Goal: Information Seeking & Learning: Check status

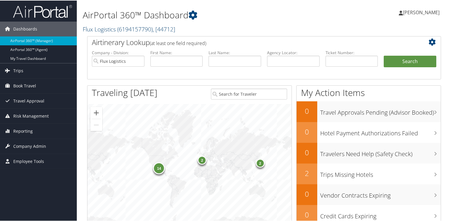
click at [91, 30] on link "Flux Logistics ( 6194157790 ) , [ 44712 ]" at bounding box center [129, 29] width 93 height 8
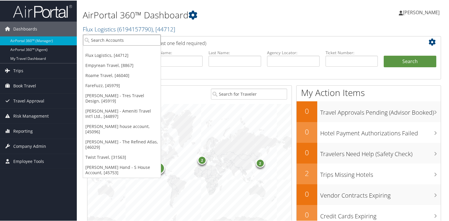
click at [97, 39] on input "search" at bounding box center [122, 39] width 78 height 11
click at [95, 152] on link "Twist Travel, [31563]" at bounding box center [122, 156] width 78 height 10
click at [95, 152] on div "14 2 2" at bounding box center [190, 166] width 204 height 126
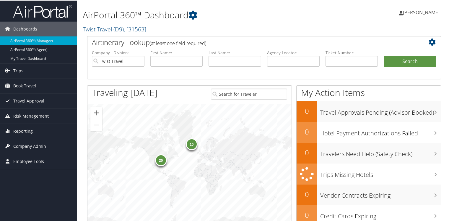
click at [31, 144] on span "Company Admin" at bounding box center [29, 145] width 33 height 15
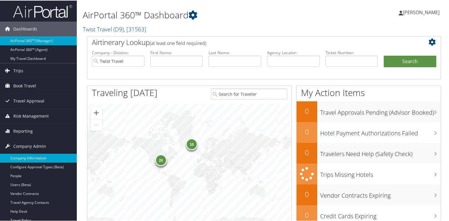
click at [27, 156] on link "Company Information" at bounding box center [38, 157] width 77 height 9
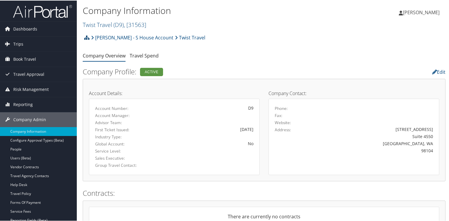
click at [87, 37] on icon at bounding box center [86, 37] width 5 height 5
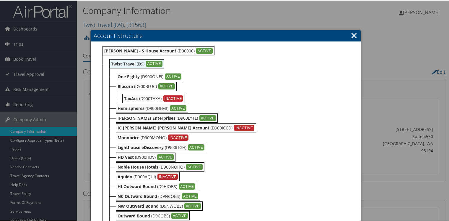
click at [353, 33] on link "×" at bounding box center [354, 35] width 7 height 12
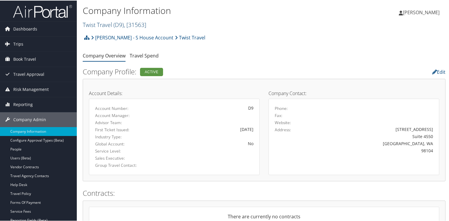
click at [102, 25] on link "Twist Travel ( D9 ) , [ 31563 ]" at bounding box center [115, 24] width 64 height 8
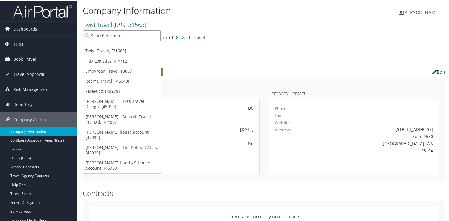
click at [105, 34] on input "search" at bounding box center [122, 35] width 78 height 11
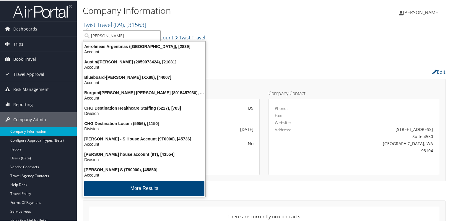
type input "tina sk"
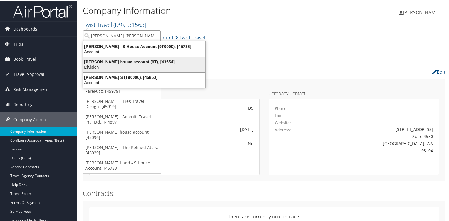
click at [107, 59] on div "Tina Skelton house account (9T), [43554]" at bounding box center [144, 61] width 129 height 5
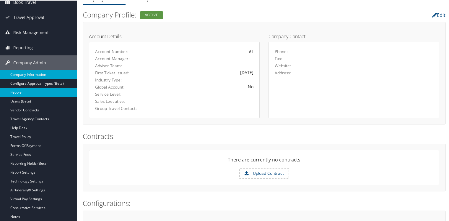
scroll to position [59, 0]
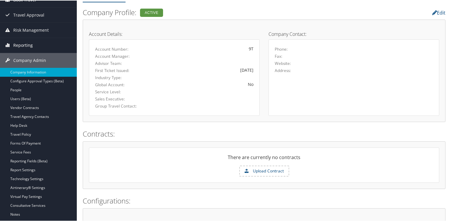
click at [18, 41] on span "Reporting" at bounding box center [23, 44] width 20 height 15
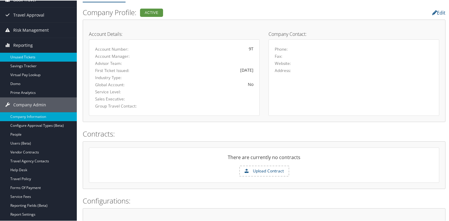
click at [19, 55] on link "Unused Tickets" at bounding box center [38, 56] width 77 height 9
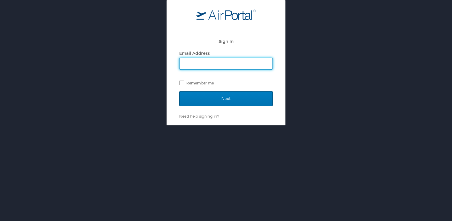
type input "[PERSON_NAME][EMAIL_ADDRESS][DOMAIN_NAME]"
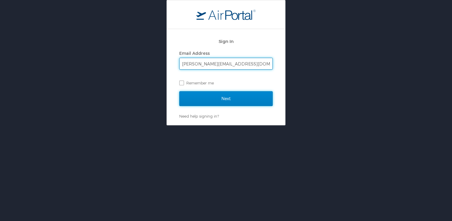
click at [208, 98] on input "Next" at bounding box center [225, 98] width 93 height 15
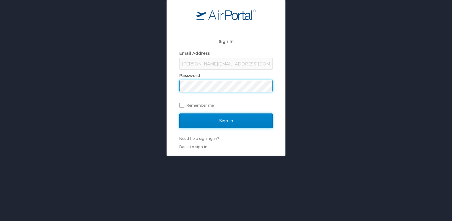
click at [212, 116] on input "Sign In" at bounding box center [225, 120] width 93 height 15
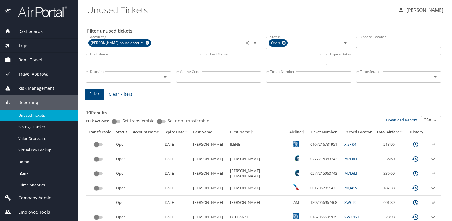
click at [145, 43] on icon at bounding box center [147, 43] width 4 height 7
click at [145, 43] on input "Account(s)" at bounding box center [165, 42] width 154 height 8
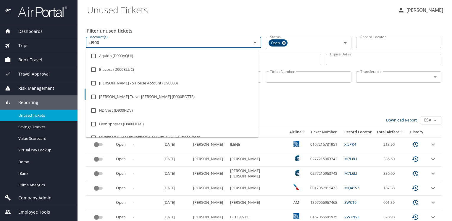
type input "d900o"
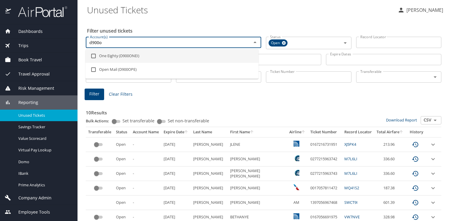
click at [92, 55] on input "checkbox" at bounding box center [93, 55] width 11 height 11
checkbox input "true"
type input "d900o"
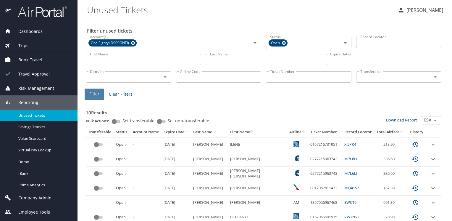
click at [96, 94] on span "Filter" at bounding box center [94, 93] width 10 height 7
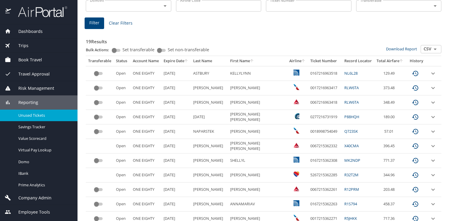
scroll to position [60, 0]
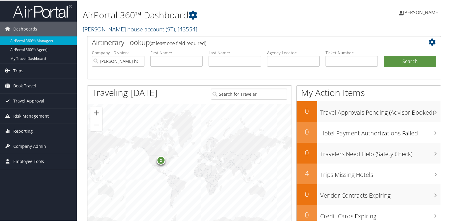
click at [90, 28] on link "[PERSON_NAME] house account ( 9T ) , [ 43554 ]" at bounding box center [140, 29] width 115 height 8
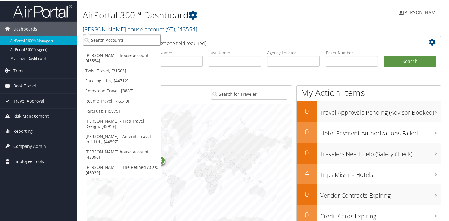
click at [92, 38] on input "search" at bounding box center [122, 39] width 78 height 11
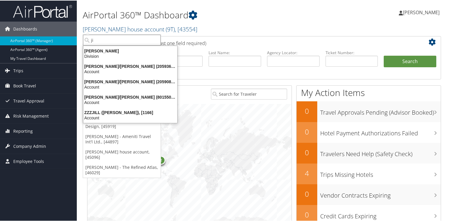
type input "j"
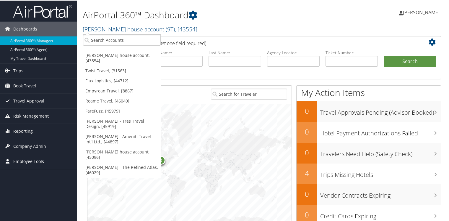
click at [20, 159] on span "Employee Tools" at bounding box center [28, 160] width 31 height 15
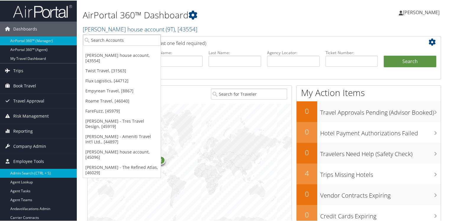
click at [24, 174] on link "Admin Search (CTRL + S)" at bounding box center [38, 172] width 77 height 9
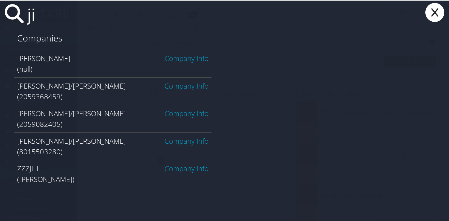
type input "j"
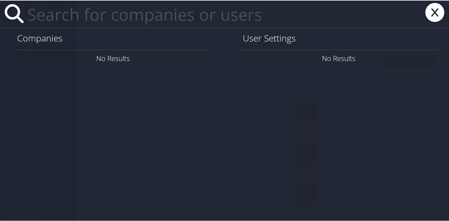
click at [433, 11] on icon at bounding box center [435, 11] width 24 height 19
